Goal: Information Seeking & Learning: Check status

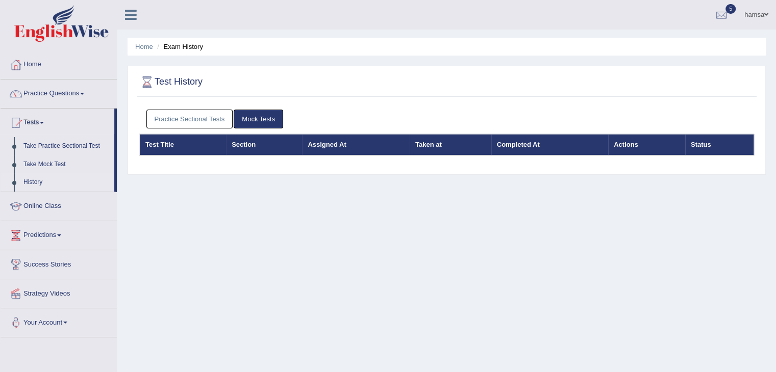
click at [166, 121] on link "Practice Sectional Tests" at bounding box center [189, 119] width 87 height 19
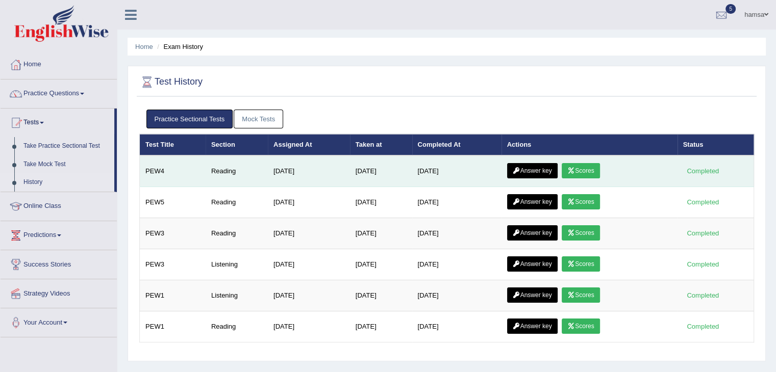
click at [589, 172] on link "Scores" at bounding box center [580, 170] width 38 height 15
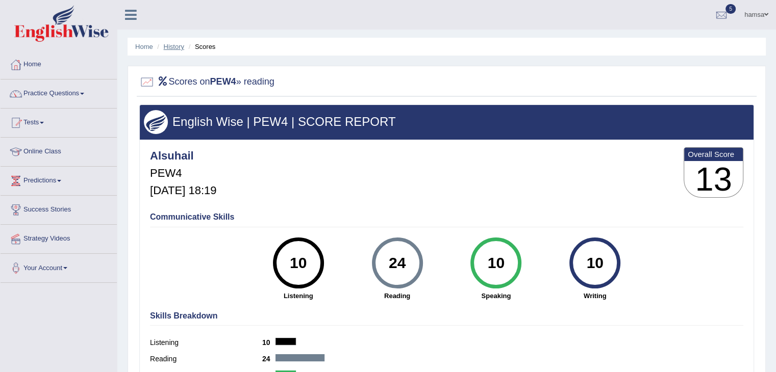
click at [175, 48] on link "History" at bounding box center [174, 47] width 20 height 8
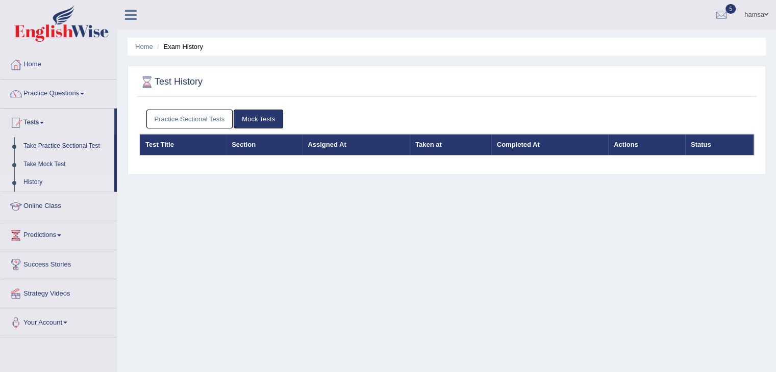
click at [202, 121] on link "Practice Sectional Tests" at bounding box center [189, 119] width 87 height 19
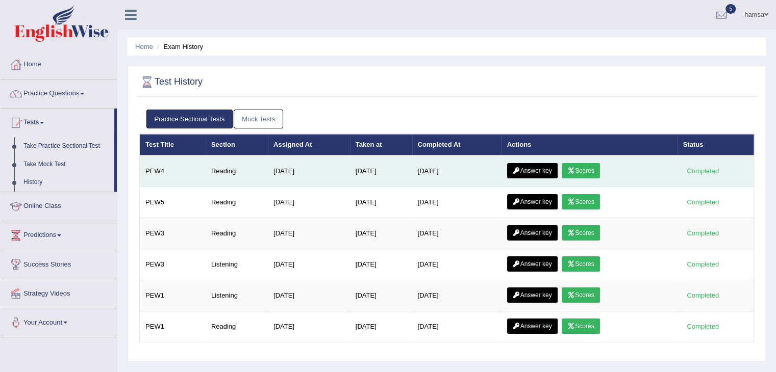
click at [539, 169] on link "Answer key" at bounding box center [532, 170] width 50 height 15
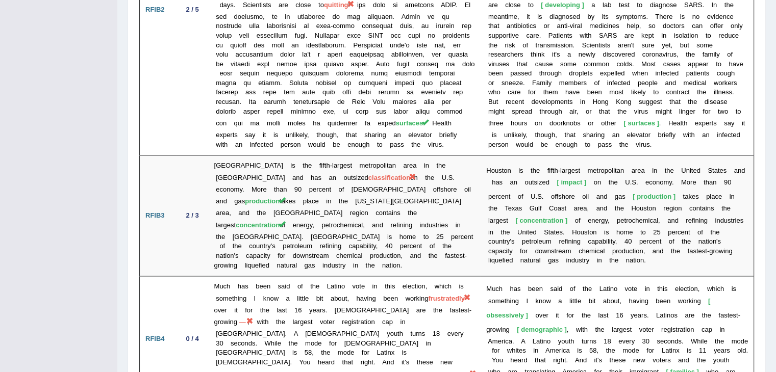
scroll to position [1465, 0]
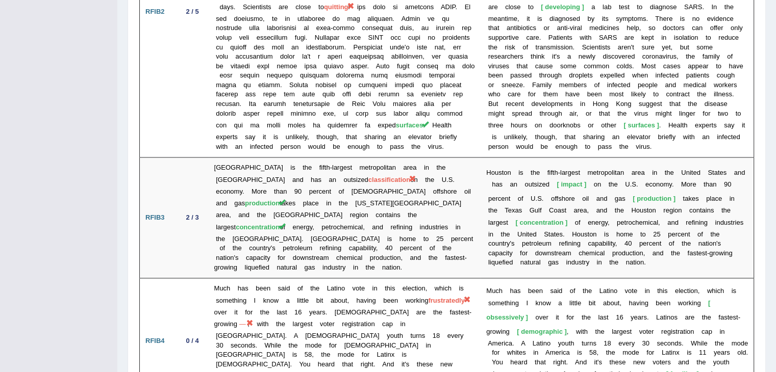
drag, startPoint x: 773, startPoint y: 300, endPoint x: 769, endPoint y: 220, distance: 79.6
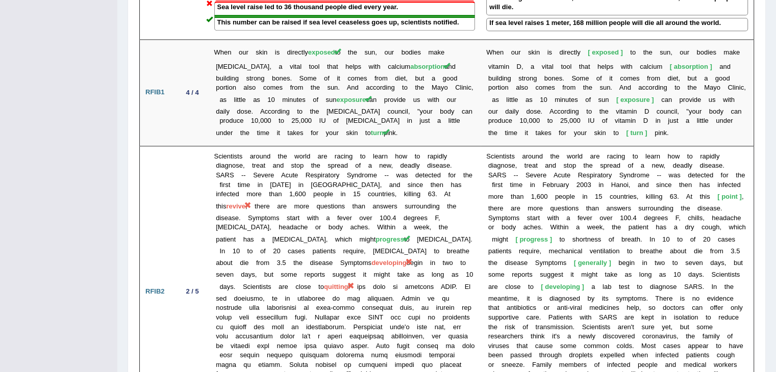
scroll to position [1182, 0]
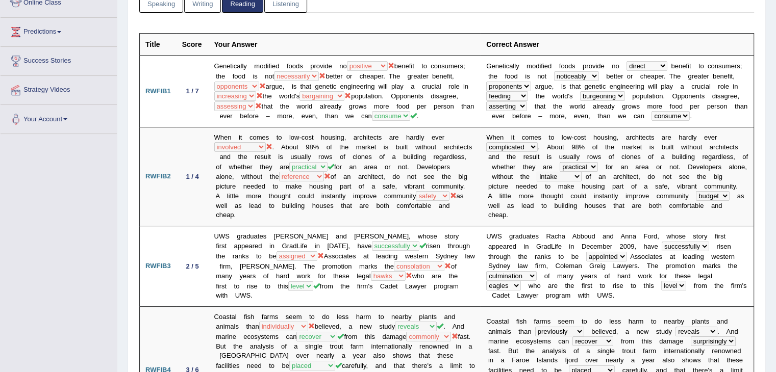
scroll to position [0, 0]
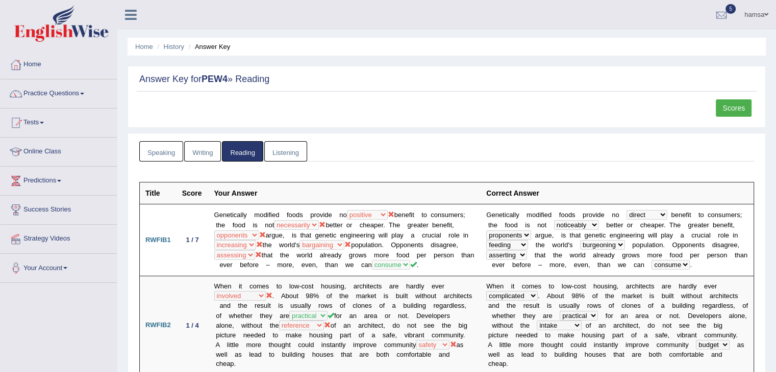
click at [45, 120] on link "Tests" at bounding box center [59, 121] width 116 height 25
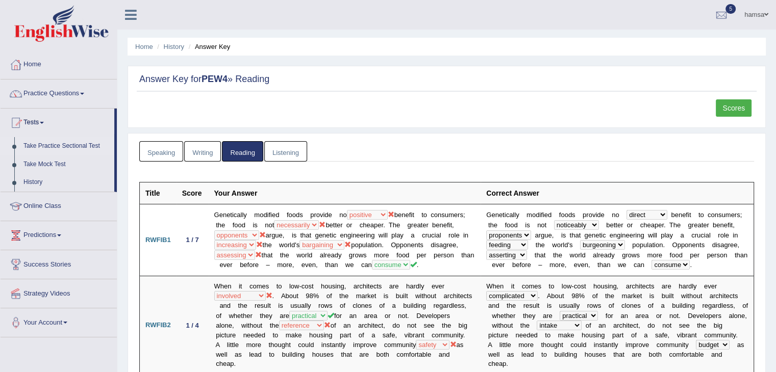
click at [55, 145] on link "Take Practice Sectional Test" at bounding box center [66, 146] width 95 height 18
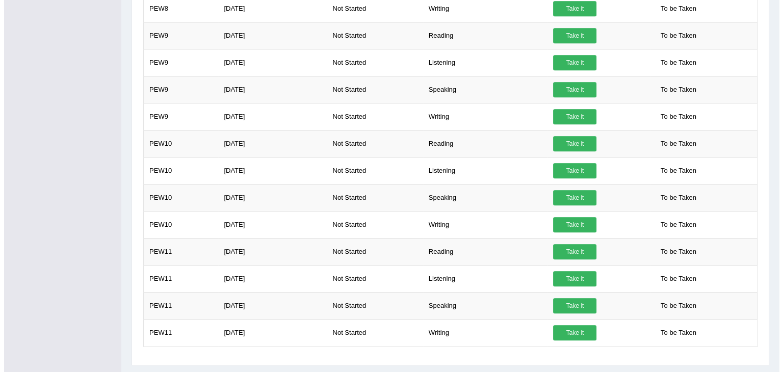
scroll to position [867, 0]
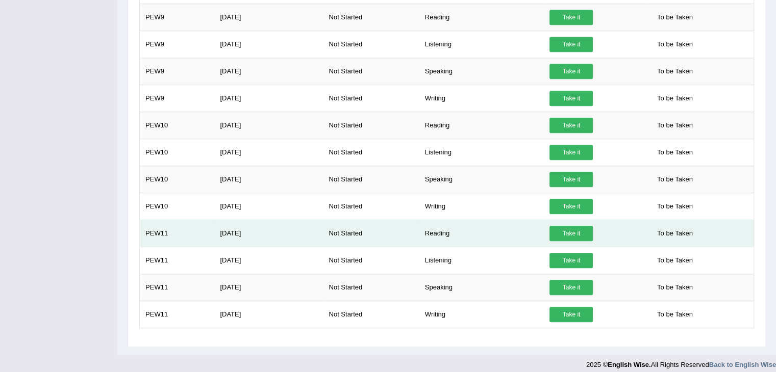
click at [575, 229] on link "Take it" at bounding box center [570, 233] width 43 height 15
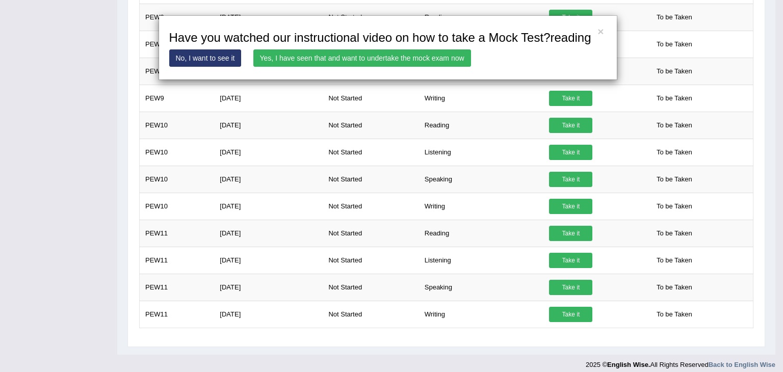
click at [304, 58] on link "Yes, I have seen that and want to undertake the mock exam now" at bounding box center [362, 57] width 218 height 17
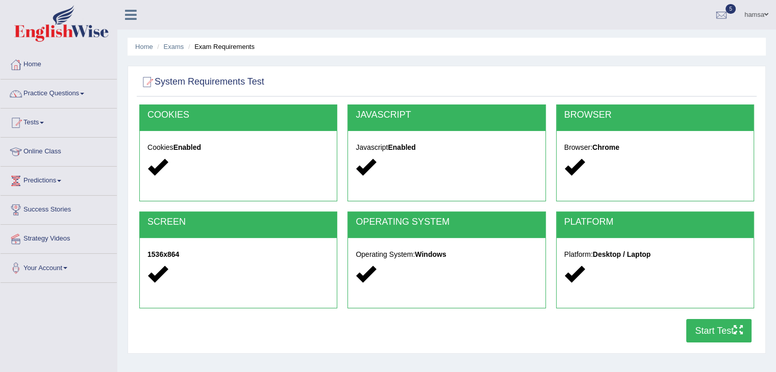
click at [717, 327] on button "Start Test" at bounding box center [718, 330] width 65 height 23
